Goal: Task Accomplishment & Management: Manage account settings

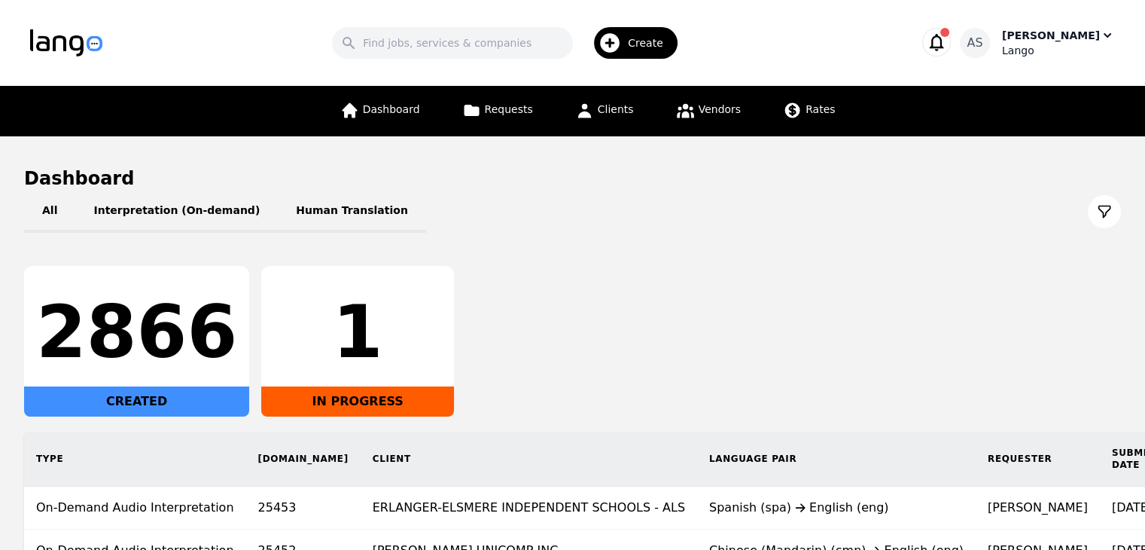
click at [1045, 38] on div "Aulona Sharofi" at bounding box center [1051, 35] width 98 height 15
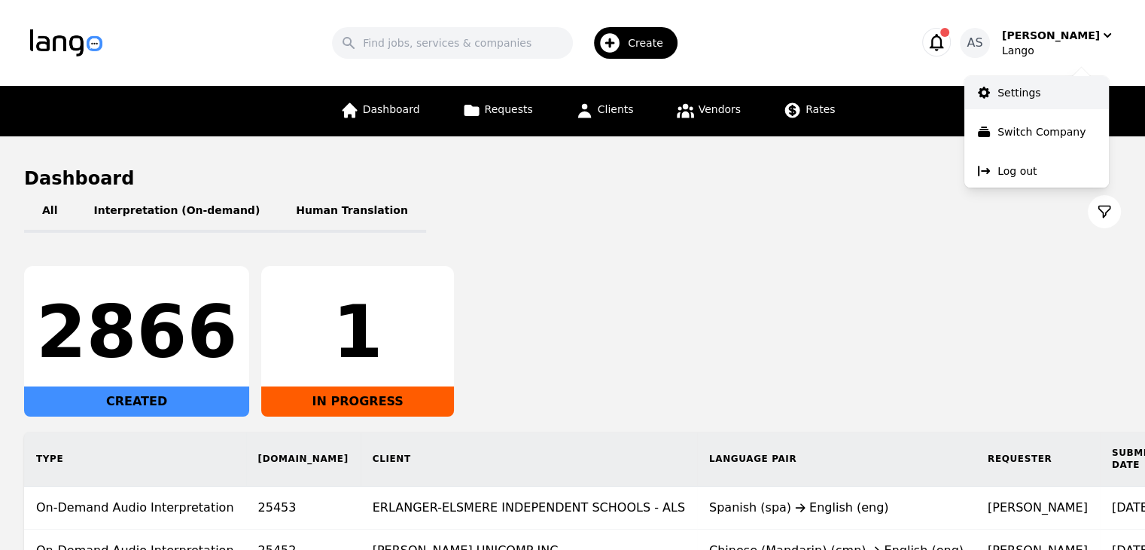
click at [1027, 93] on p "Settings" at bounding box center [1018, 92] width 43 height 15
